Goal: Task Accomplishment & Management: Manage account settings

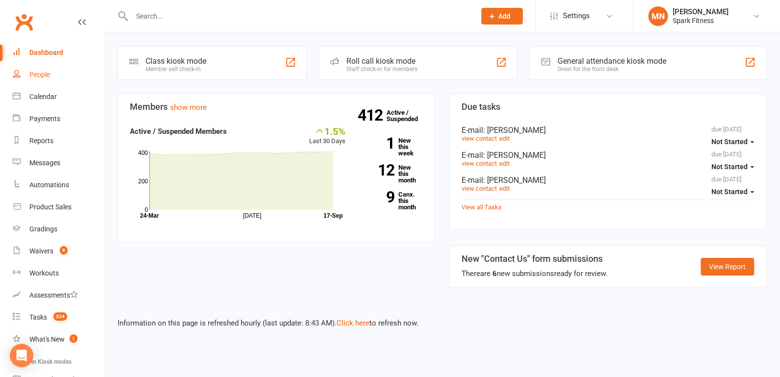
click at [46, 79] on link "People" at bounding box center [58, 75] width 91 height 22
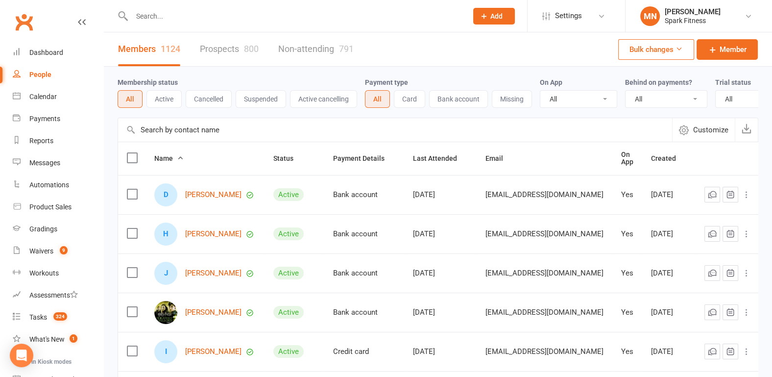
click at [204, 18] on input "text" at bounding box center [295, 16] width 332 height 14
click at [55, 259] on link "Waivers 9" at bounding box center [58, 251] width 91 height 22
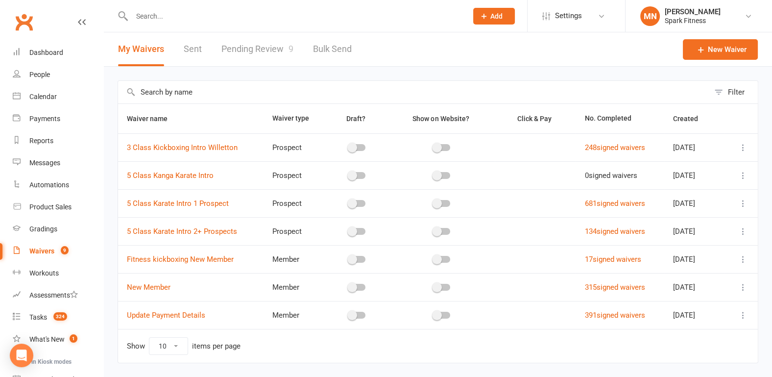
click at [235, 45] on link "Pending Review 9" at bounding box center [257, 49] width 72 height 34
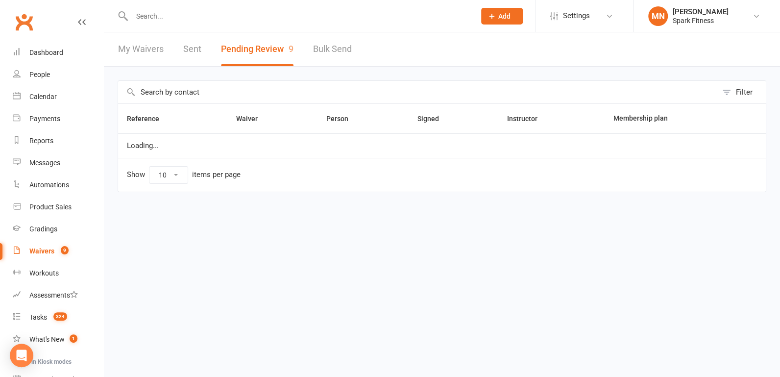
select select "100"
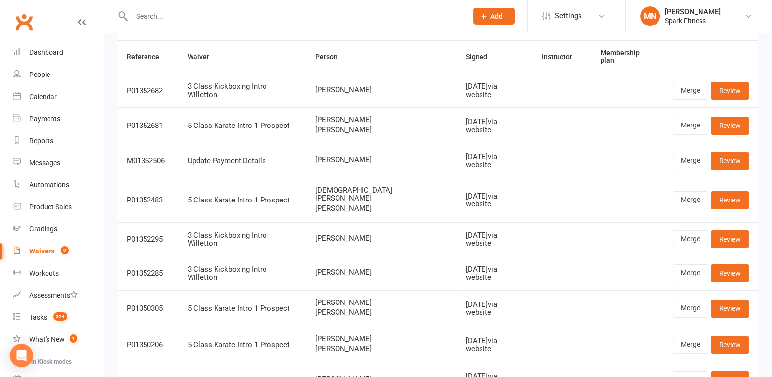
scroll to position [63, 0]
click at [51, 115] on div "Payments" at bounding box center [44, 119] width 31 height 8
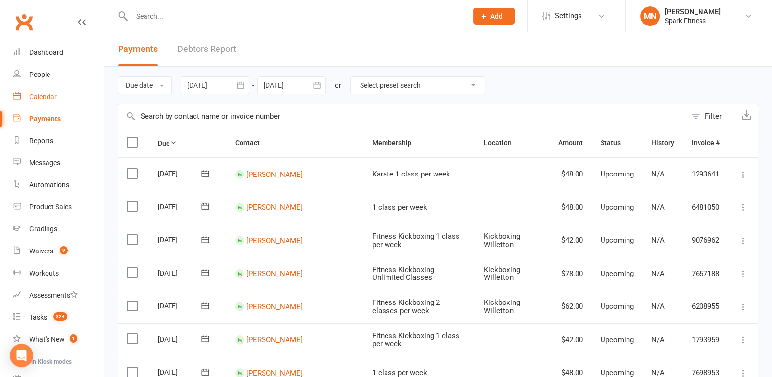
click at [54, 103] on link "Calendar" at bounding box center [58, 97] width 91 height 22
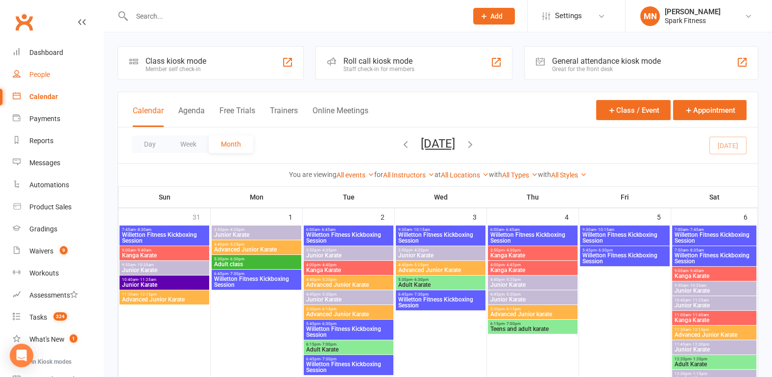
click at [52, 84] on link "People" at bounding box center [58, 75] width 91 height 22
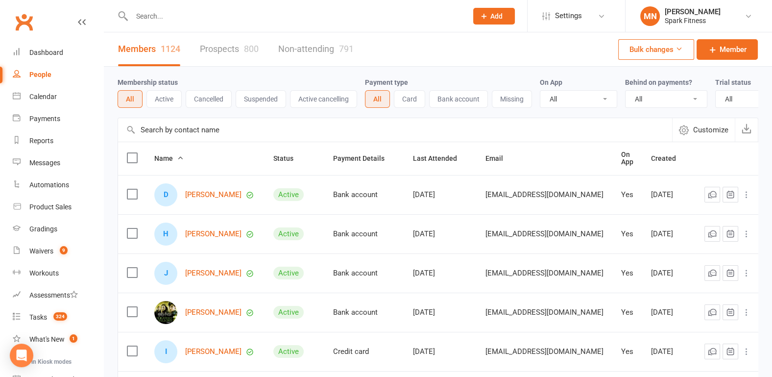
click at [160, 16] on input "text" at bounding box center [295, 16] width 332 height 14
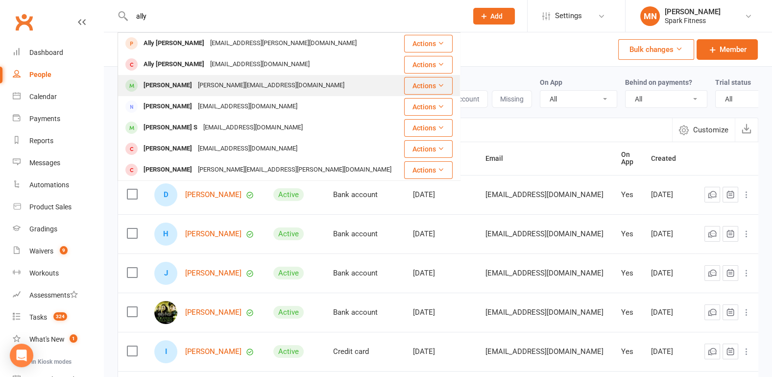
type input "ally"
click at [180, 90] on div "[PERSON_NAME]" at bounding box center [168, 85] width 54 height 14
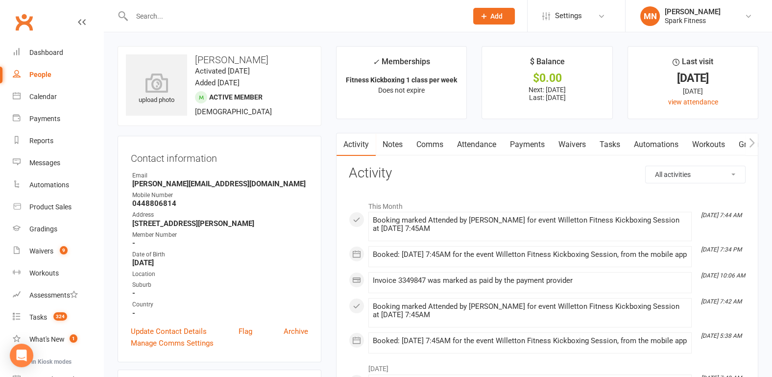
click at [522, 146] on link "Payments" at bounding box center [527, 144] width 49 height 23
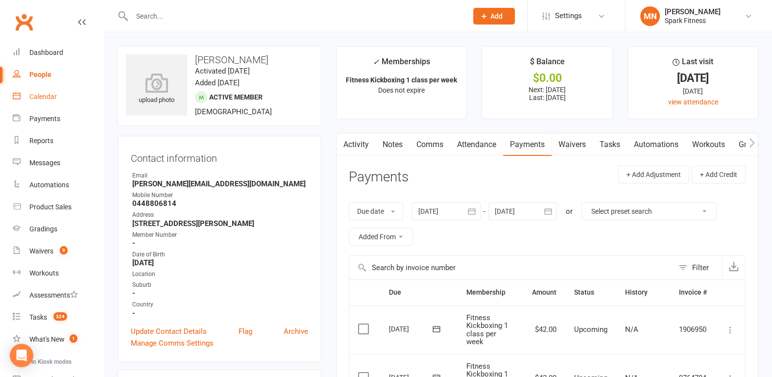
click at [46, 107] on link "Calendar" at bounding box center [58, 97] width 91 height 22
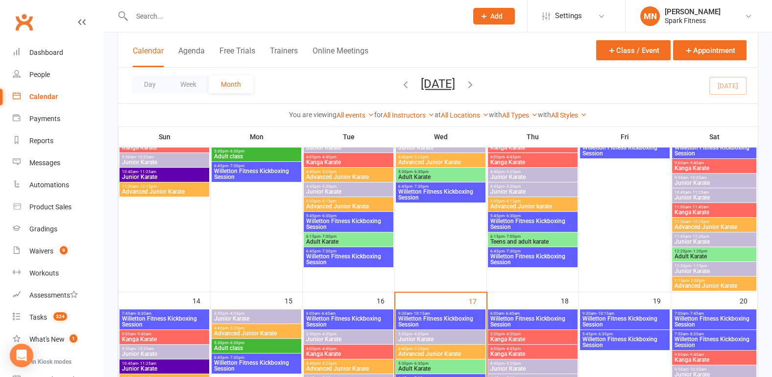
scroll to position [300, 0]
click at [36, 247] on div "Waivers" at bounding box center [41, 251] width 24 height 8
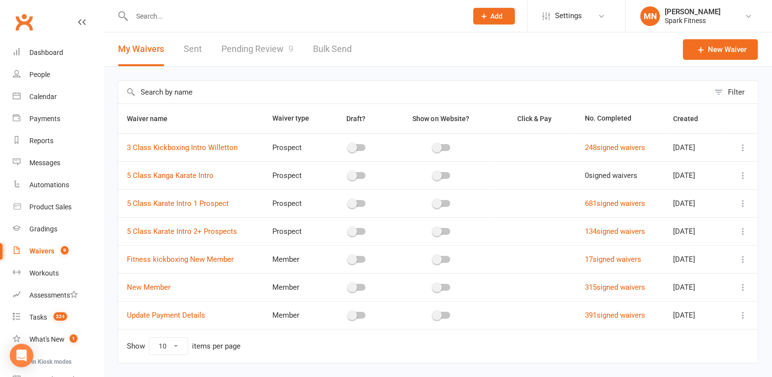
scroll to position [26, 0]
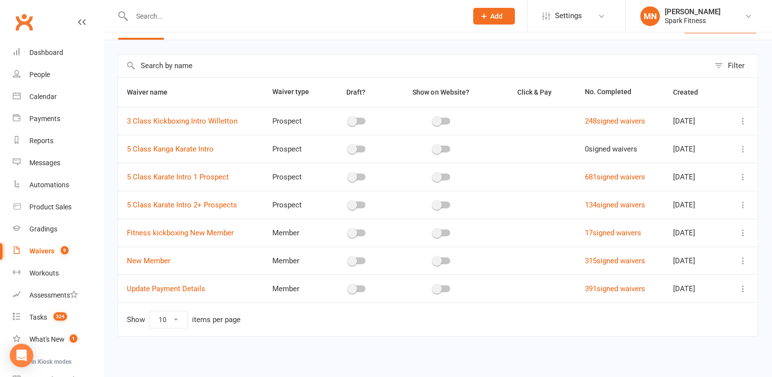
click at [741, 257] on icon at bounding box center [743, 261] width 10 height 10
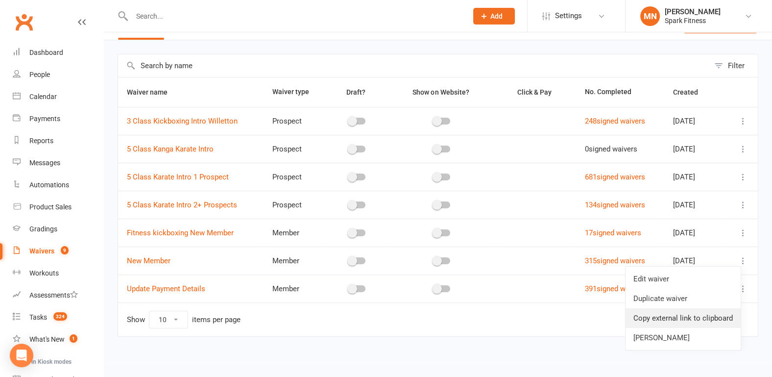
click at [658, 317] on link "Copy external link to clipboard" at bounding box center [683, 318] width 115 height 20
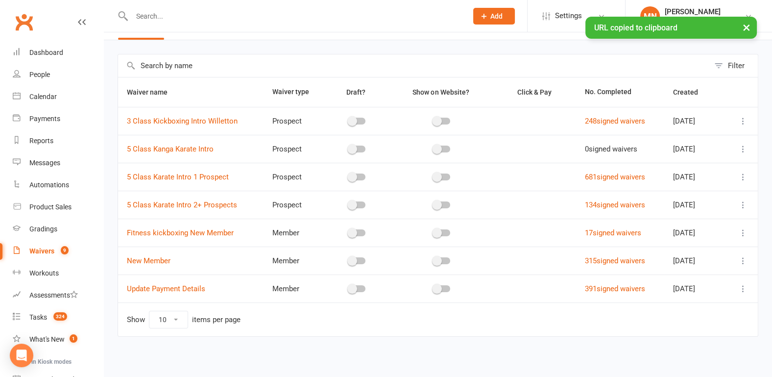
click at [743, 233] on icon at bounding box center [743, 233] width 10 height 10
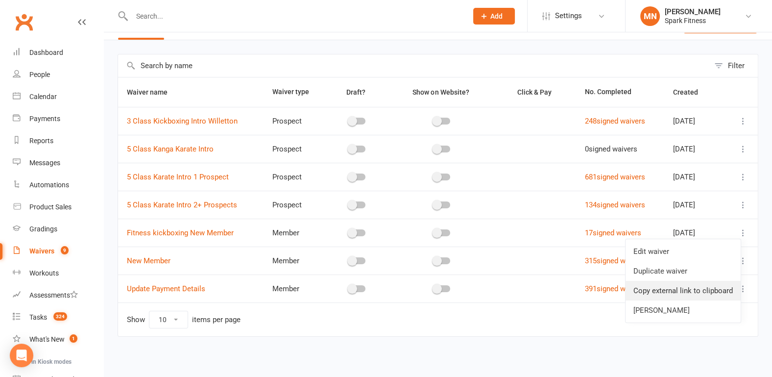
click at [679, 285] on link "Copy external link to clipboard" at bounding box center [683, 291] width 115 height 20
